Goal: Use online tool/utility: Utilize a website feature to perform a specific function

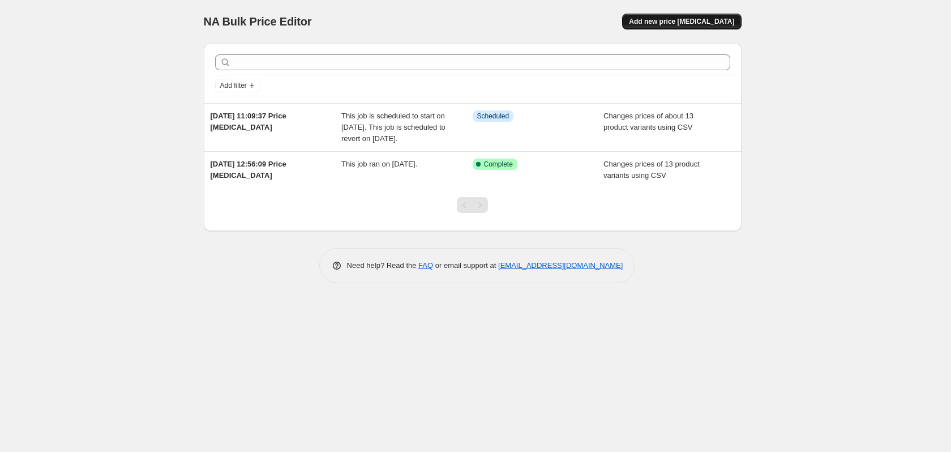
click at [694, 23] on span "Add new price [MEDICAL_DATA]" at bounding box center [681, 21] width 105 height 9
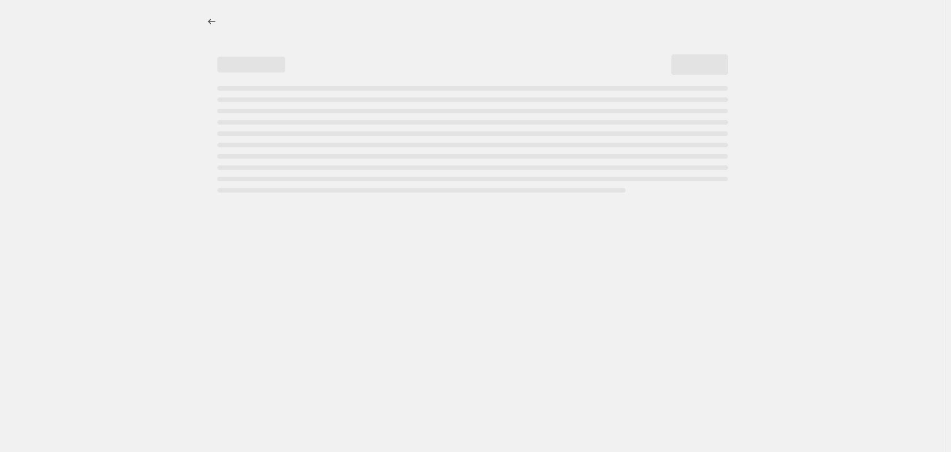
select select "percentage"
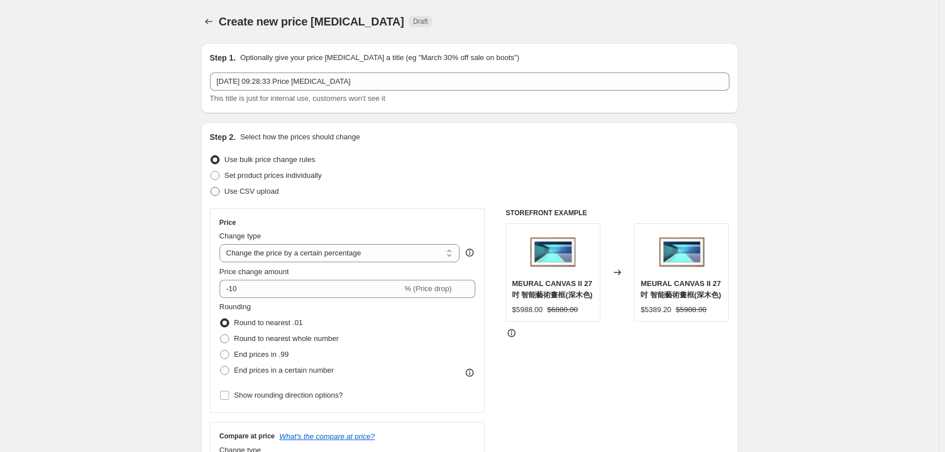
click at [220, 187] on span at bounding box center [215, 191] width 10 height 10
click at [211, 187] on input "Use CSV upload" at bounding box center [211, 187] width 1 height 1
radio input "true"
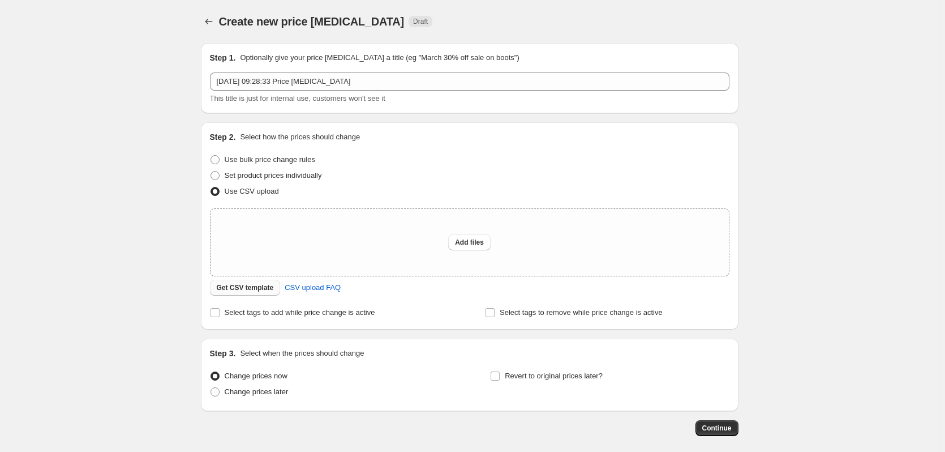
click at [240, 290] on span "Get CSV template" at bounding box center [245, 287] width 57 height 9
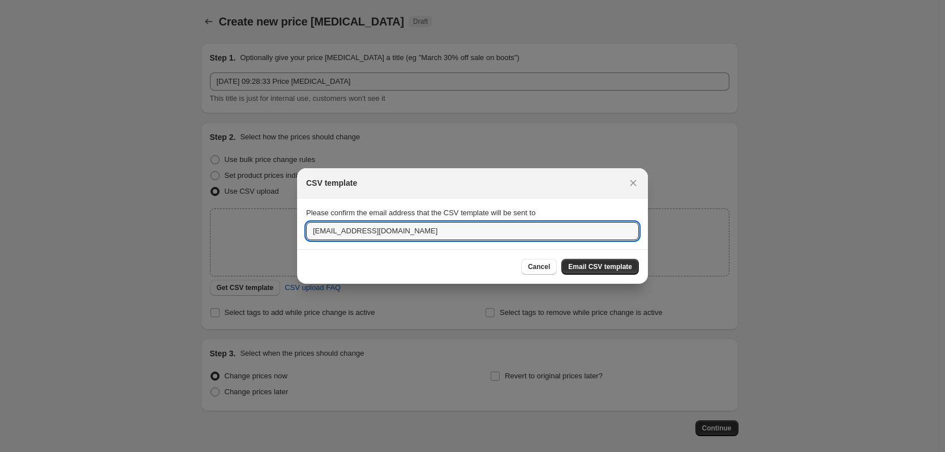
drag, startPoint x: 316, startPoint y: 229, endPoint x: 289, endPoint y: 225, distance: 27.9
type input "[PERSON_NAME][EMAIL_ADDRESS][PERSON_NAME][DOMAIN_NAME]"
click at [586, 265] on span "Email CSV template" at bounding box center [600, 266] width 64 height 9
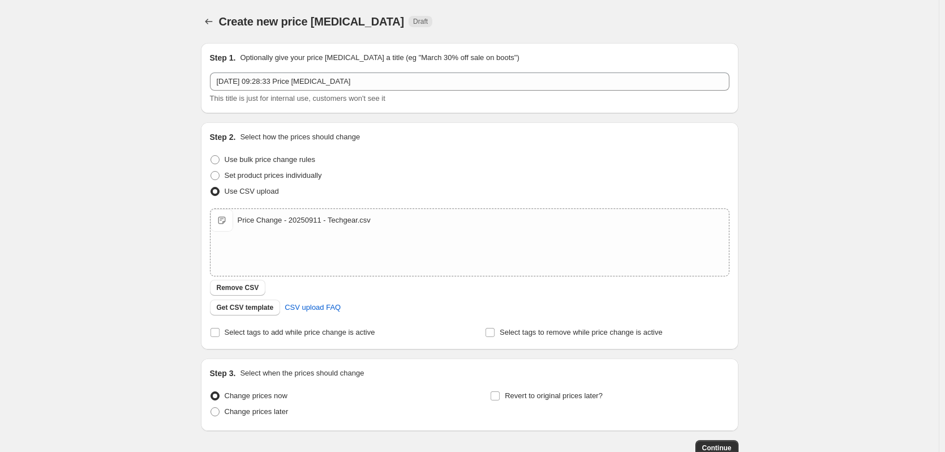
click at [85, 237] on div "Create new price [MEDICAL_DATA]. This page is ready Create new price [MEDICAL_D…" at bounding box center [469, 262] width 939 height 525
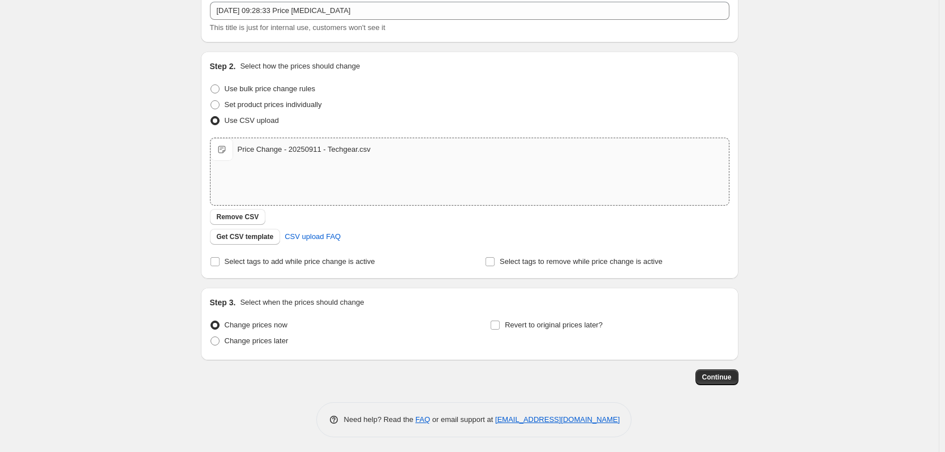
scroll to position [73, 0]
click at [732, 374] on span "Continue" at bounding box center [717, 374] width 29 height 9
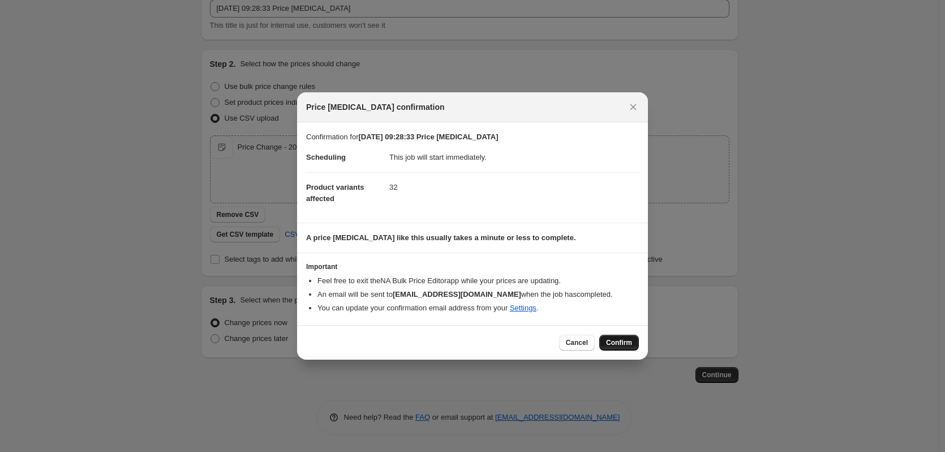
click at [614, 344] on span "Confirm" at bounding box center [619, 342] width 26 height 9
